Goal: Transaction & Acquisition: Obtain resource

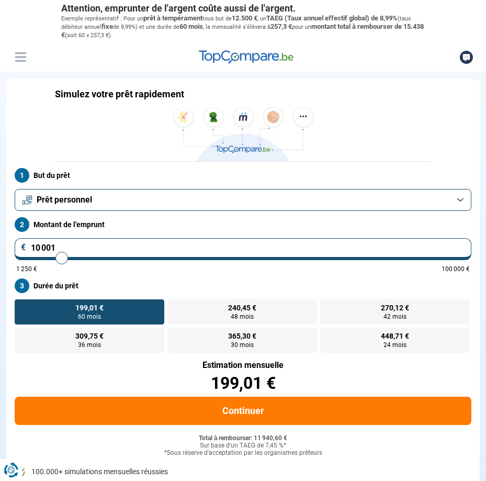
type input "9 750"
type input "9750"
type input "9 500"
type input "9500"
type input "9 250"
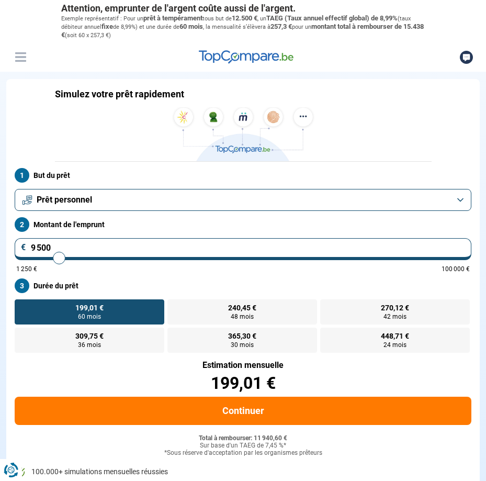
type input "9250"
type input "9 000"
type input "9000"
type input "8 750"
type input "8750"
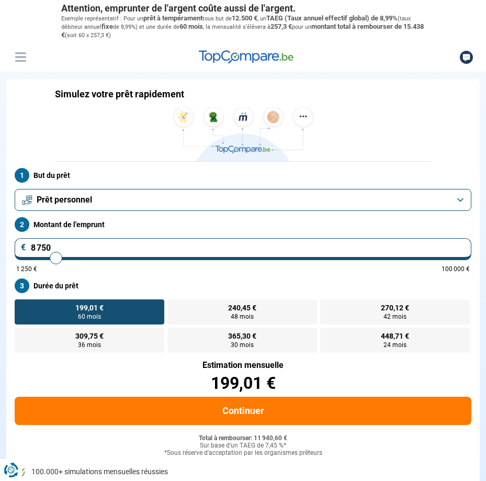
type input "8 500"
type input "8500"
type input "8 250"
type input "8250"
type input "8 000"
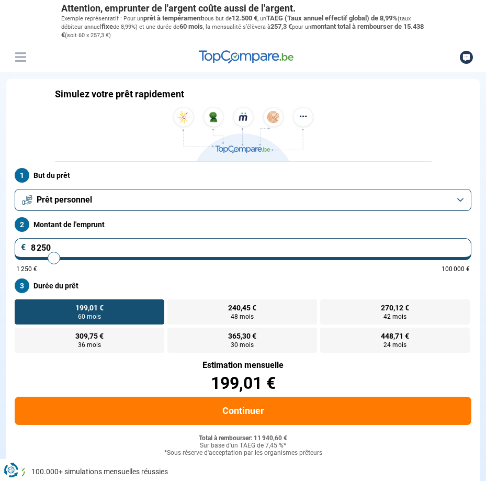
type input "8000"
type input "7 750"
type input "7750"
type input "7 500"
type input "7500"
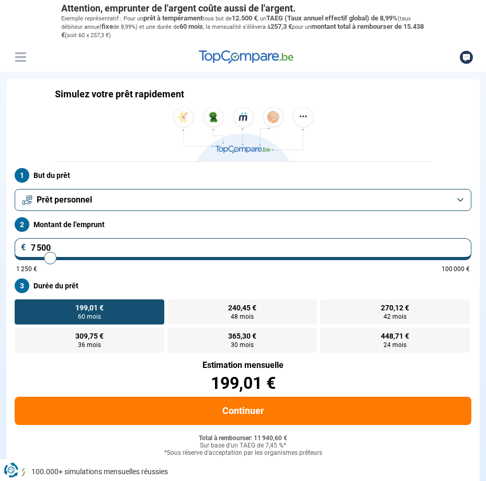
type input "7 250"
type input "7250"
type input "7 000"
type input "7000"
type input "6 750"
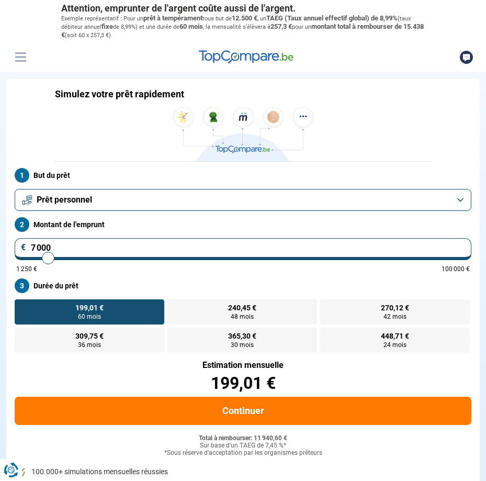
type input "6750"
type input "6 250"
type input "6250"
type input "6 000"
type input "6000"
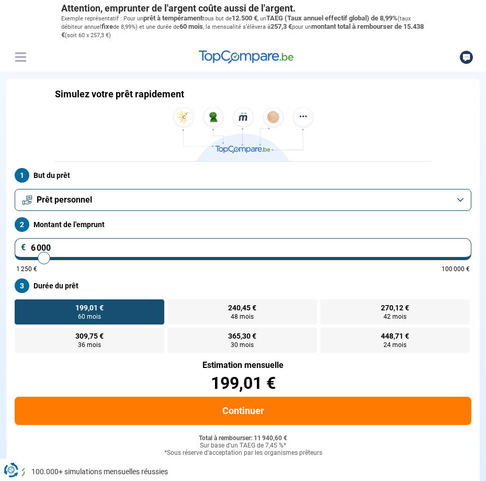
type input "5 750"
type input "5750"
type input "5 500"
type input "5500"
type input "5 250"
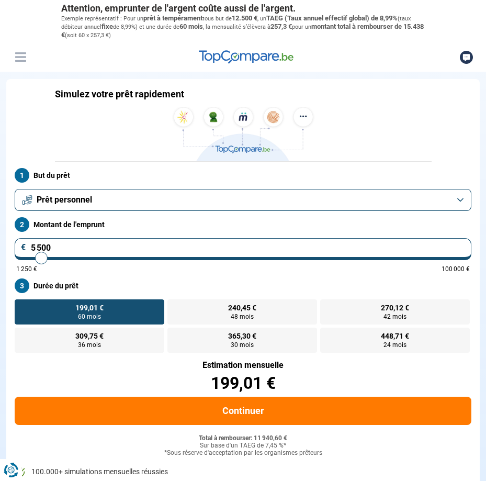
type input "5250"
type input "5 000"
type input "5000"
type input "4 500"
type input "4500"
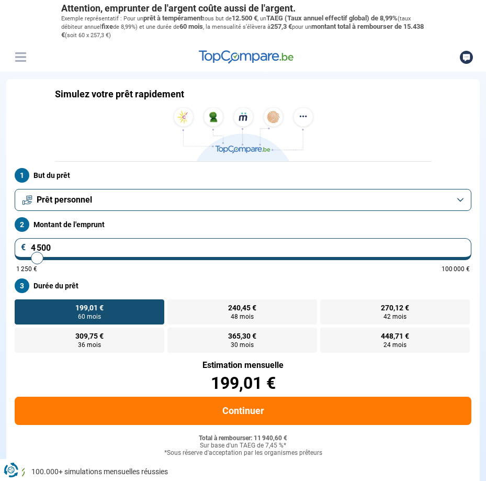
type input "4 250"
type input "4250"
type input "3 500"
type input "3500"
type input "3 000"
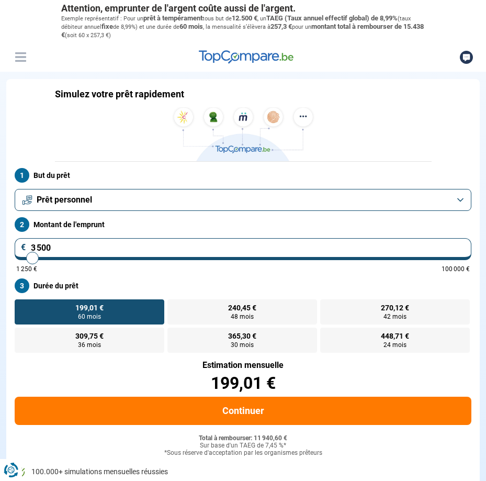
type input "3000"
type input "2 500"
type input "2500"
type input "2 250"
type input "2250"
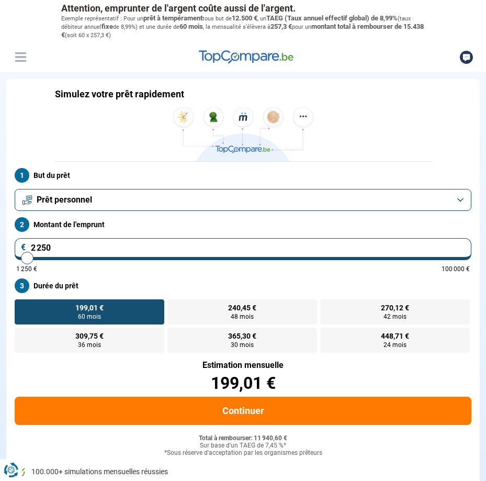
type input "2 000"
type input "2000"
type input "1 250"
type input "1250"
type input "1 750"
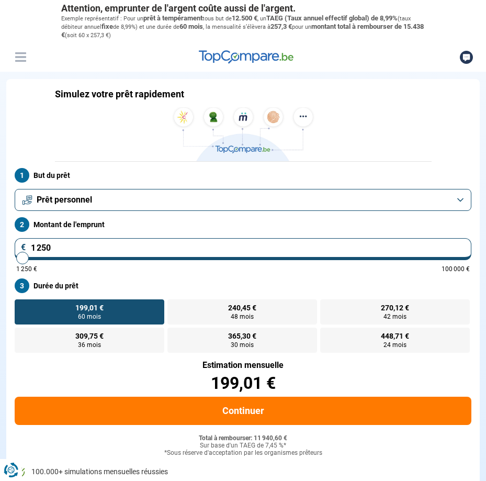
type input "1750"
type input "2 000"
type input "2000"
type input "2 250"
type input "2250"
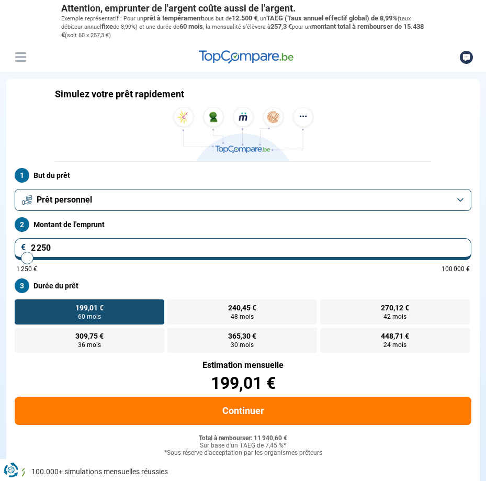
type input "2 500"
type input "2500"
type input "2 750"
type input "2750"
type input "3 000"
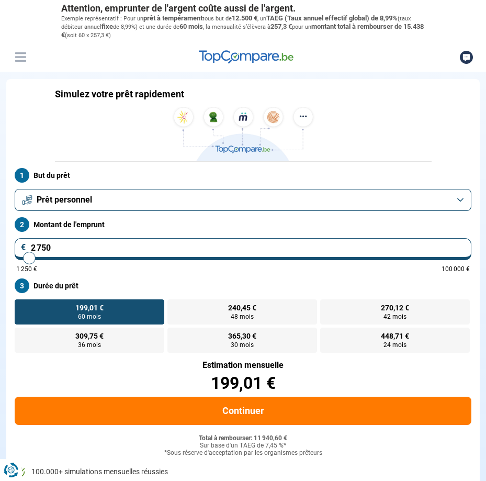
type input "3000"
type input "3 250"
type input "3250"
type input "3 000"
type input "3000"
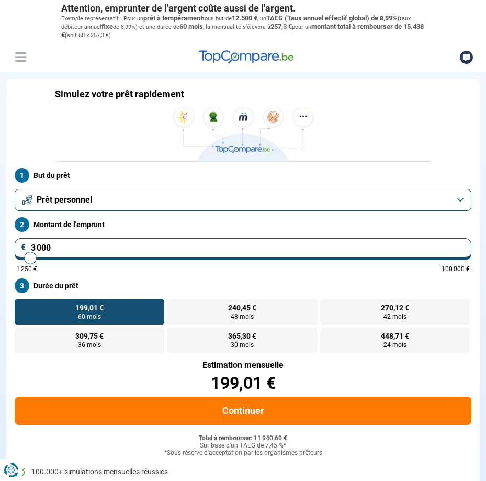
type input "2 750"
type input "2750"
type input "2 500"
type input "2500"
type input "2 250"
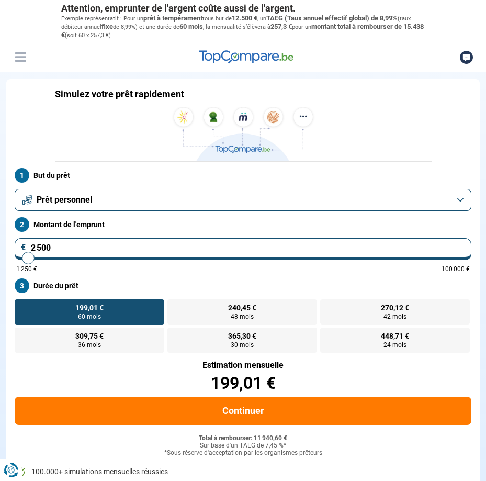
type input "2250"
type input "2 000"
type input "2000"
type input "1 750"
type input "1750"
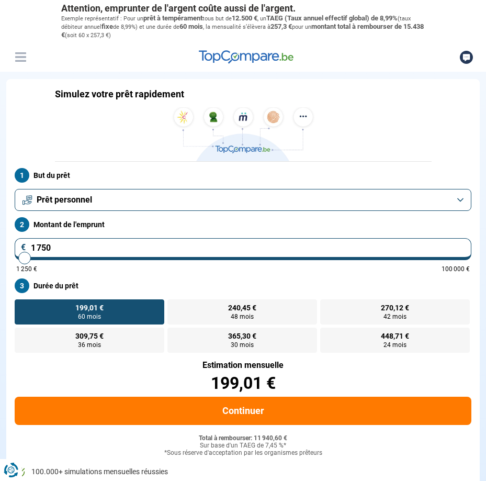
type input "2 000"
type input "2000"
type input "2 250"
type input "2250"
type input "2 000"
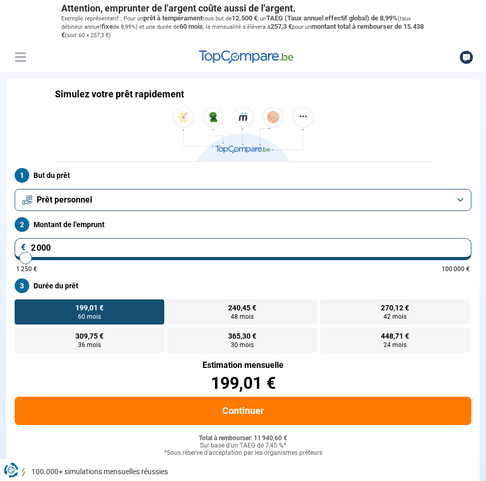
drag, startPoint x: 60, startPoint y: 257, endPoint x: 26, endPoint y: 258, distance: 34.5
type input "2000"
click at [26, 258] on input "range" at bounding box center [243, 258] width 454 height 2
radio input "true"
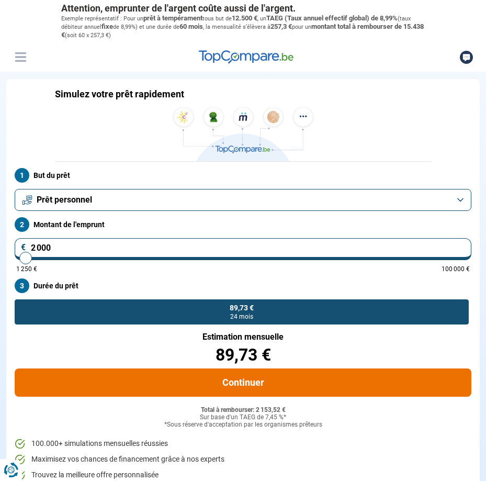
click at [252, 378] on button "Continuer" at bounding box center [243, 382] width 457 height 28
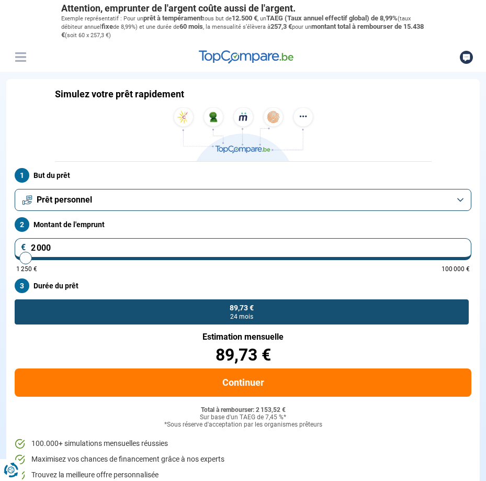
type input "2 250"
type input "2250"
type input "2 500"
type input "2500"
type input "2 750"
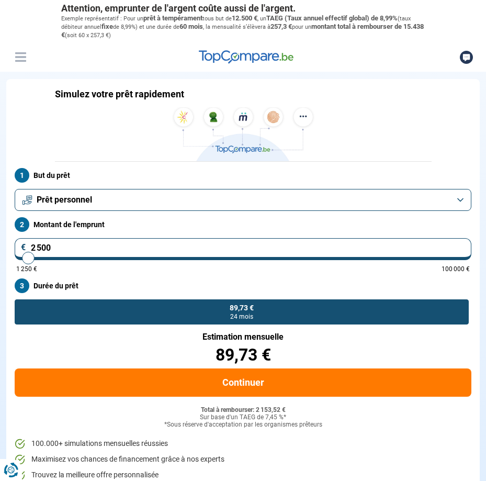
type input "2750"
type input "3 000"
type input "3000"
type input "3 250"
type input "3250"
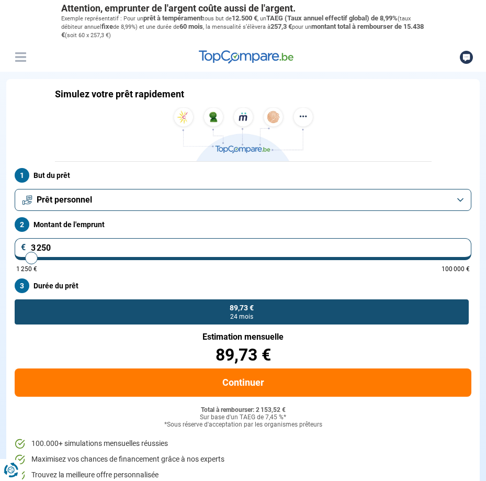
type input "3 500"
type input "3500"
type input "3 250"
type input "3250"
type input "3 000"
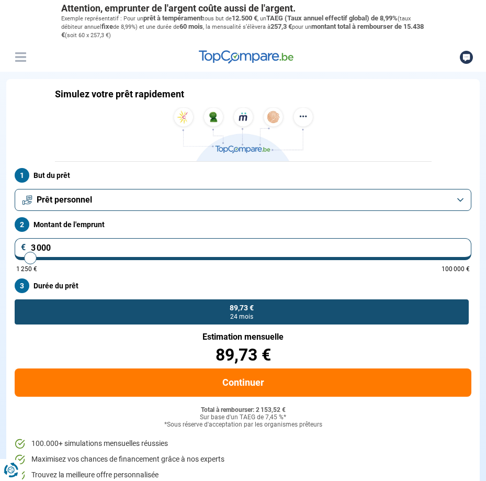
type input "3000"
click at [30, 258] on input "range" at bounding box center [243, 258] width 454 height 2
radio input "false"
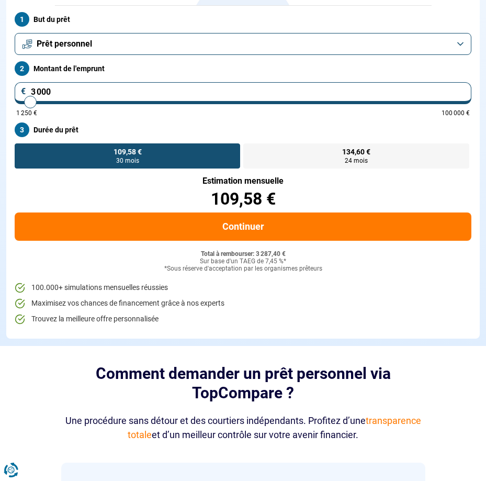
scroll to position [157, 0]
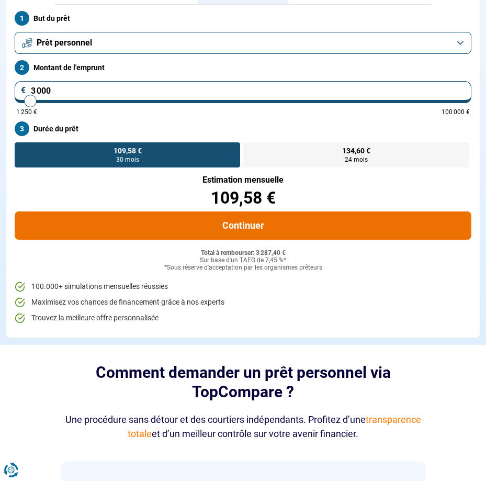
click at [247, 231] on button "Continuer" at bounding box center [243, 225] width 457 height 28
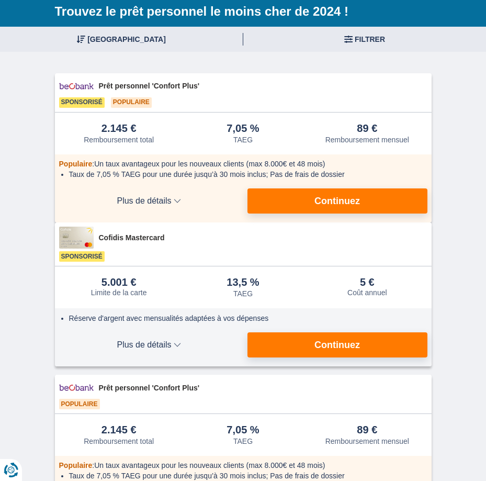
scroll to position [157, 0]
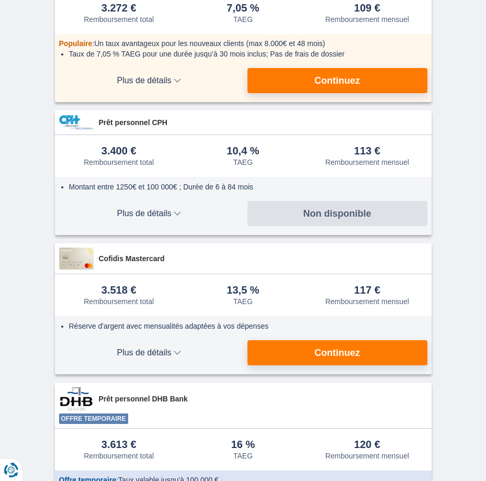
scroll to position [523, 0]
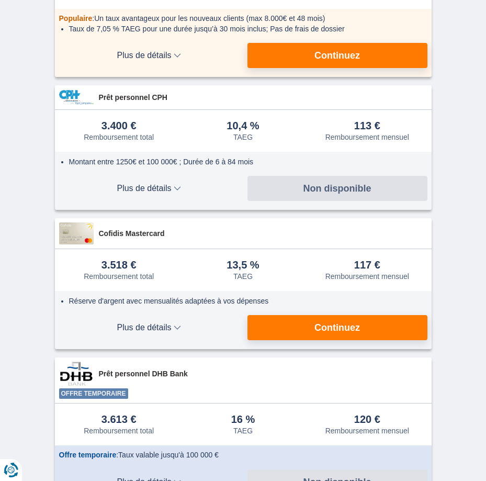
click at [171, 186] on span "Plus de détails" at bounding box center [149, 188] width 180 height 8
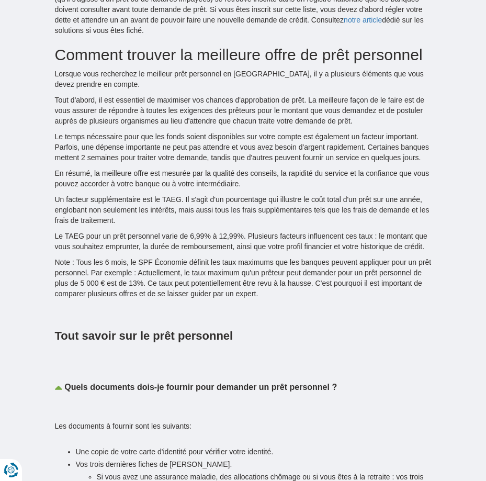
scroll to position [2092, 0]
